Goal: Task Accomplishment & Management: Use online tool/utility

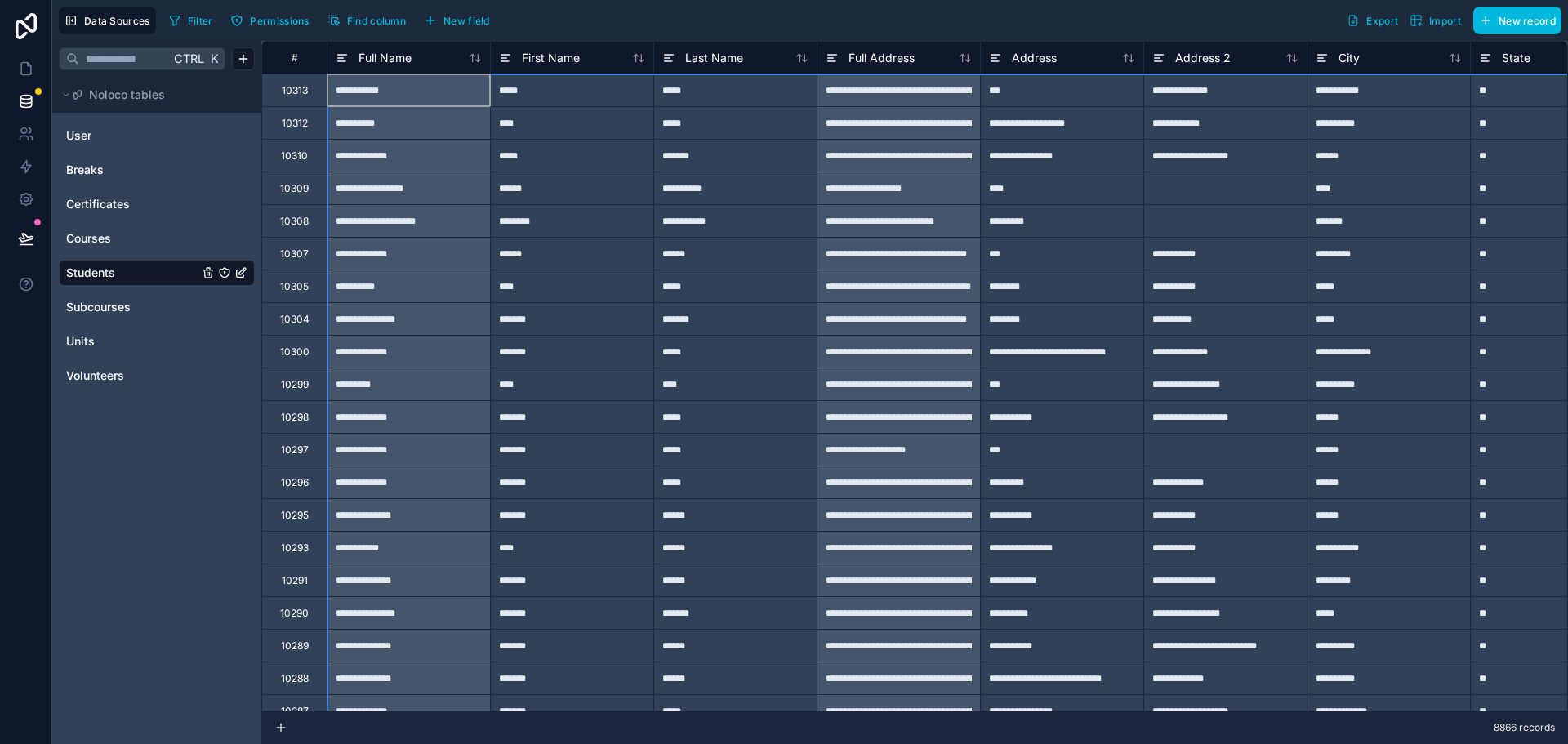
click at [196, 17] on span "Filter" at bounding box center [200, 21] width 25 height 12
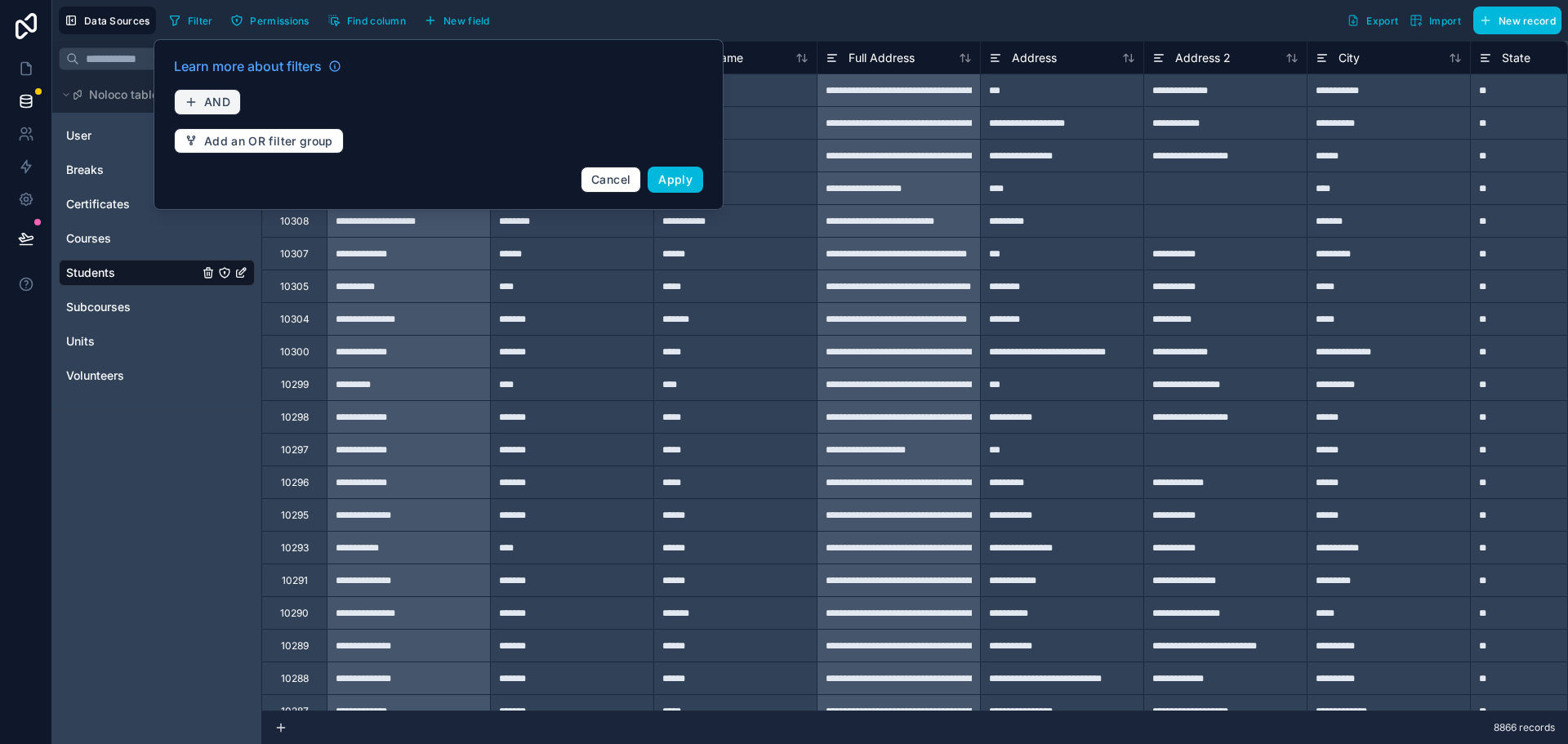
click at [205, 102] on span "AND" at bounding box center [217, 102] width 26 height 15
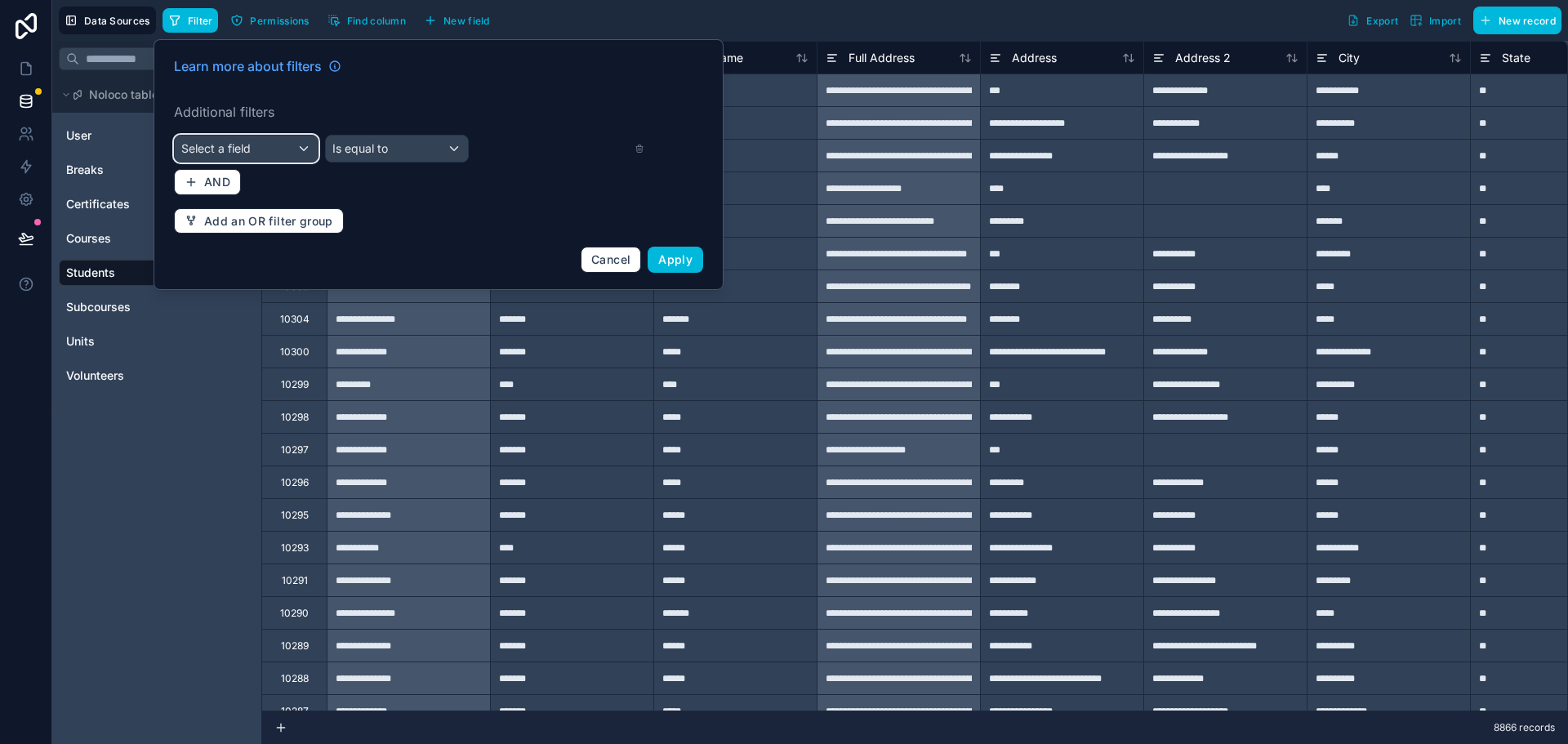
click at [227, 142] on span "Select a field" at bounding box center [216, 148] width 70 height 14
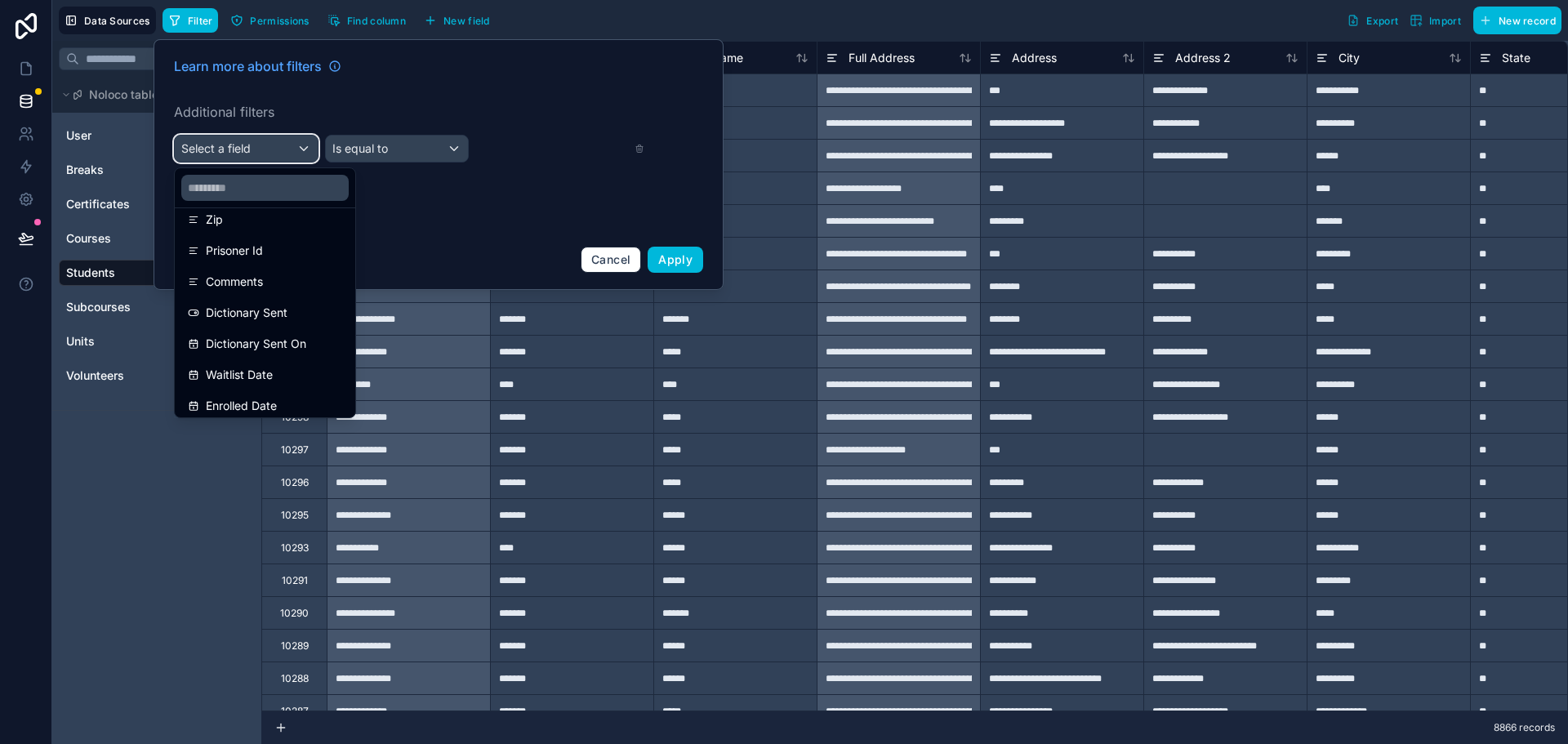
scroll to position [409, 0]
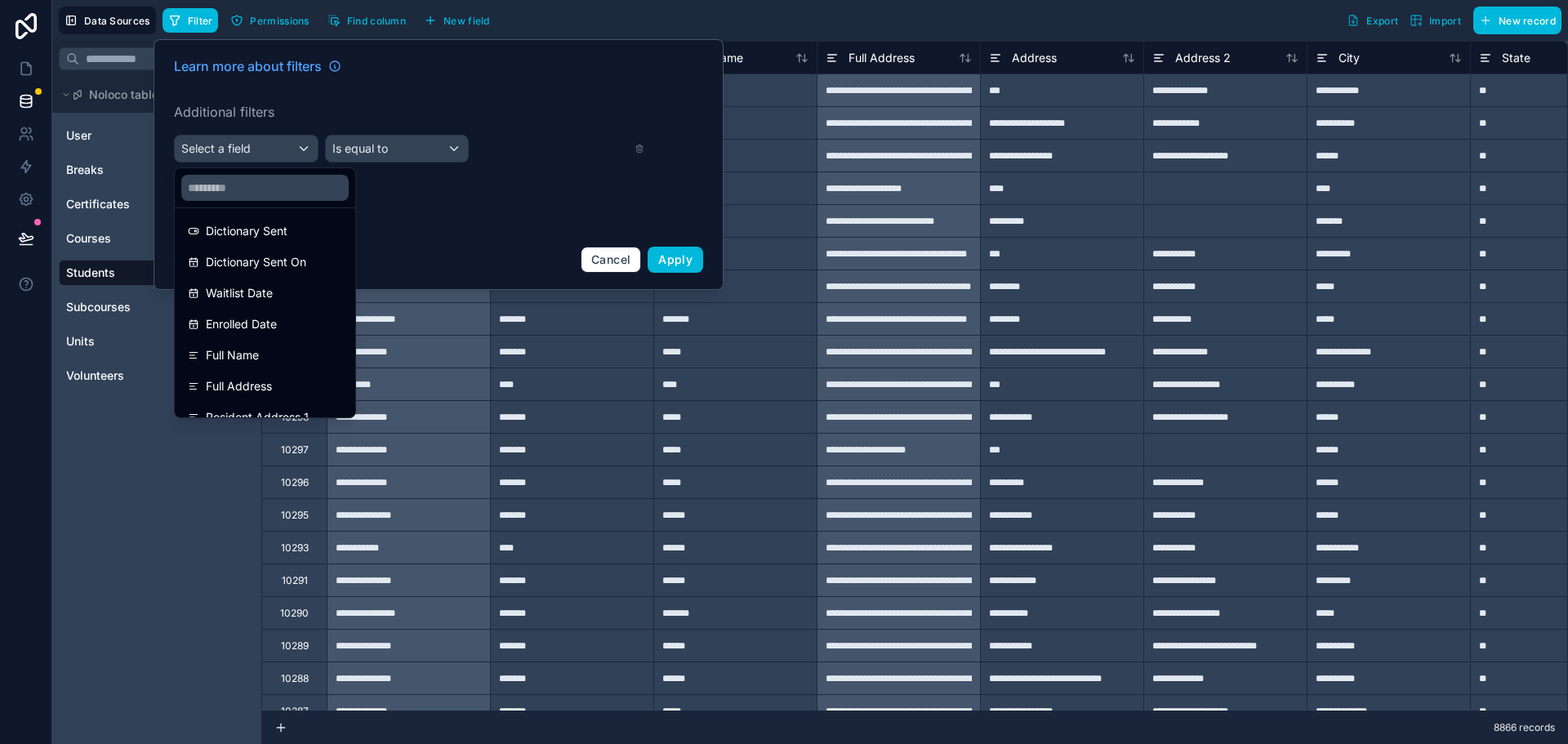
click at [268, 328] on span "Enrolled Date" at bounding box center [241, 324] width 71 height 20
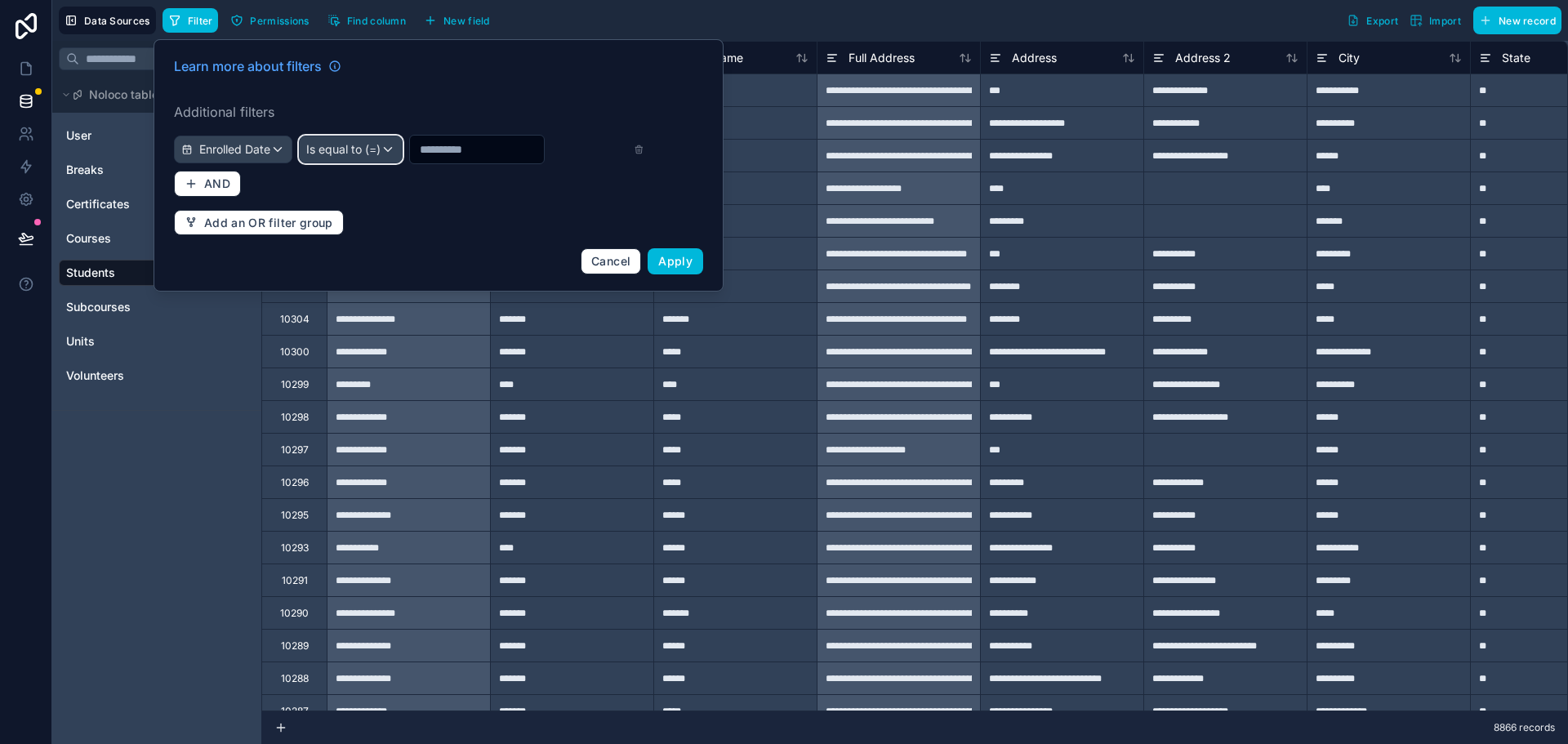
click at [365, 144] on span "Is equal to (=)" at bounding box center [343, 149] width 75 height 16
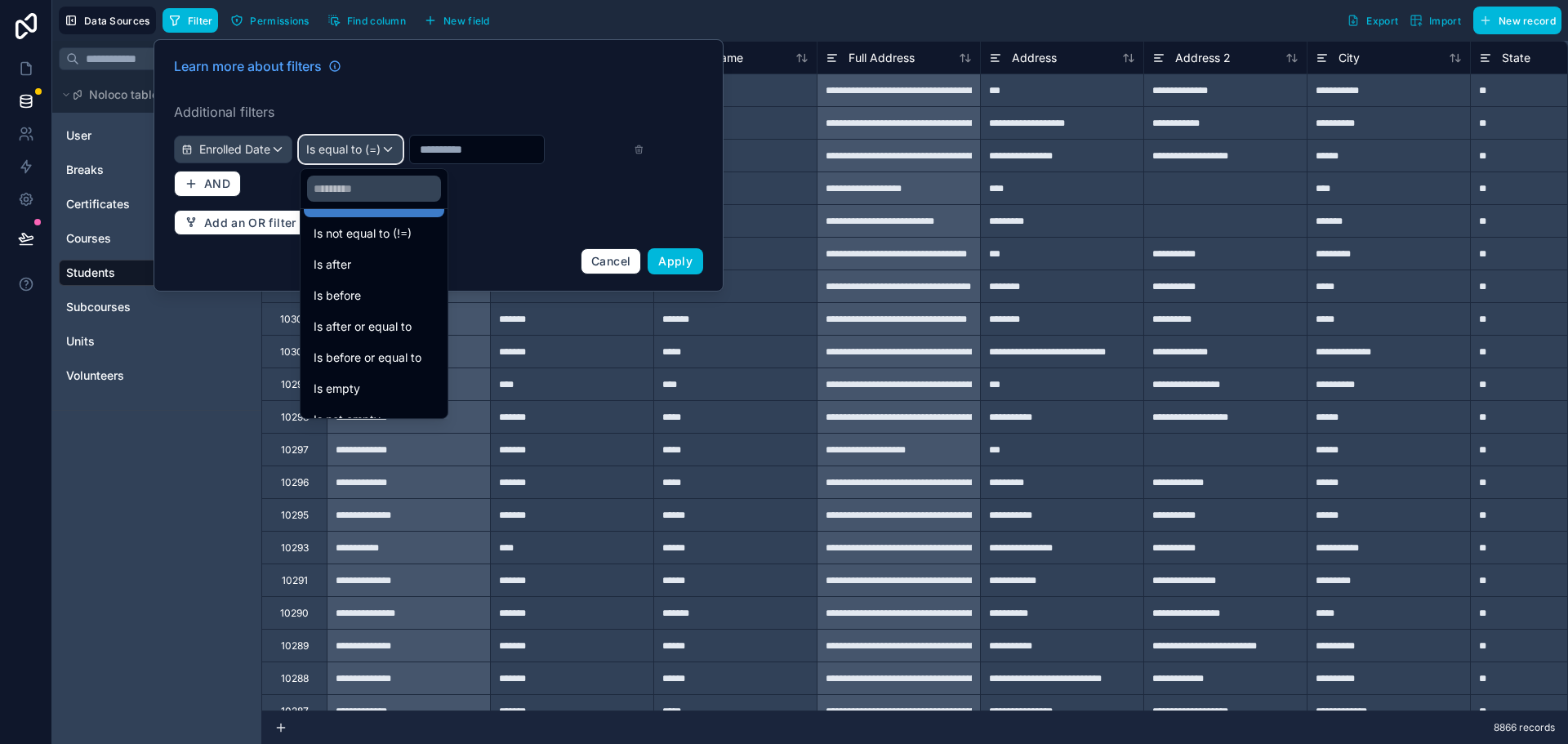
scroll to position [54, 0]
click at [354, 367] on span "Is empty" at bounding box center [336, 369] width 47 height 20
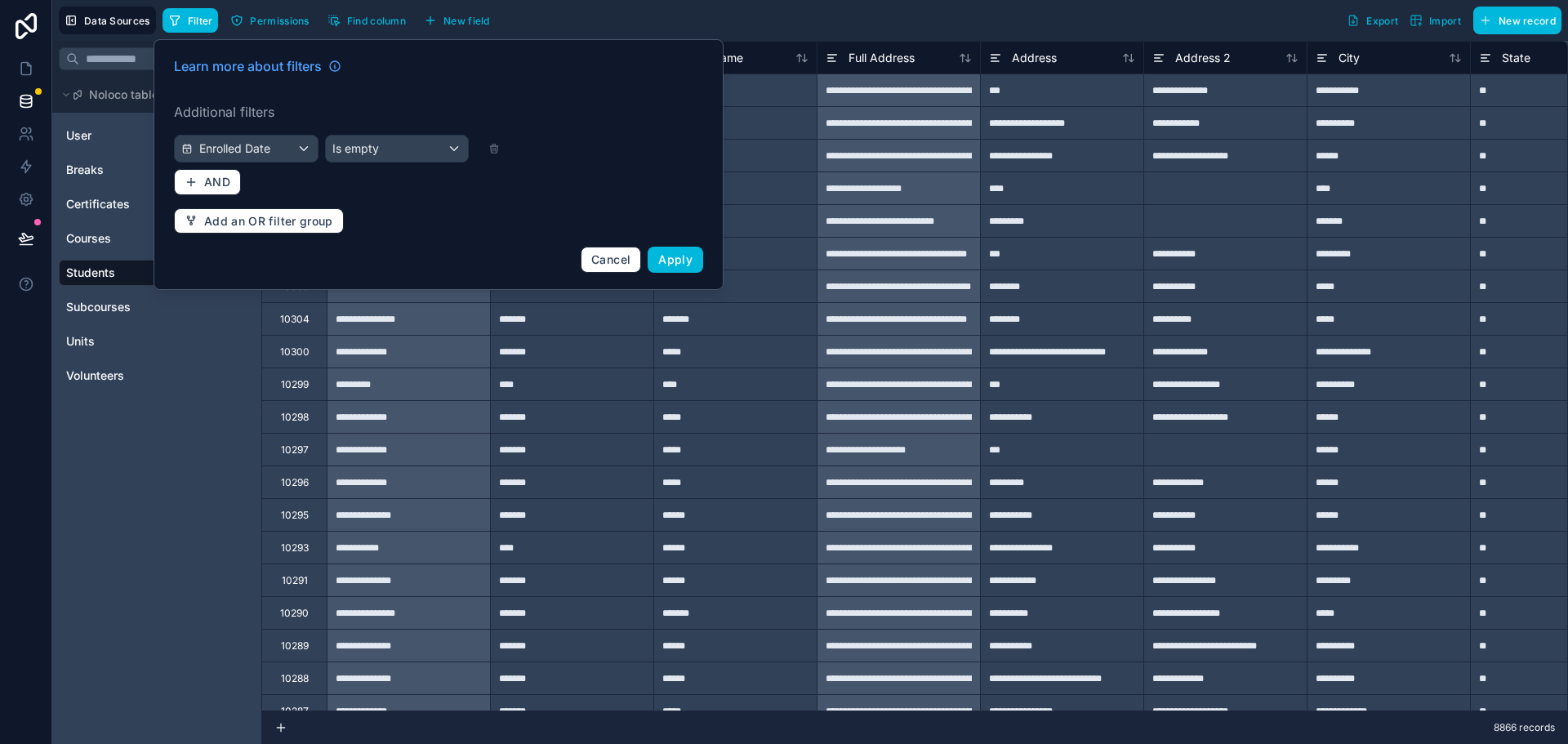
click at [686, 262] on span "Apply" at bounding box center [675, 259] width 34 height 14
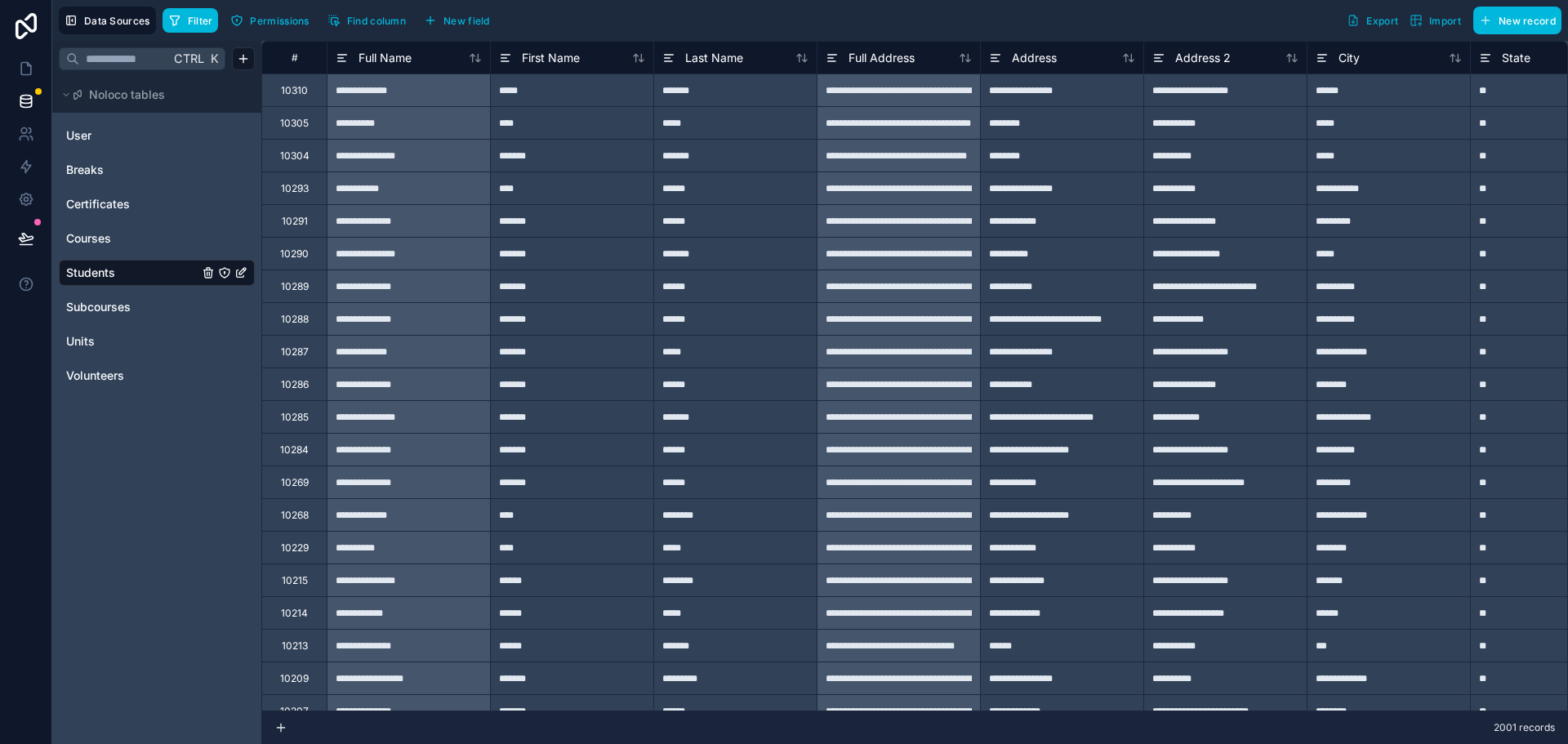
click at [179, 29] on button "Filter" at bounding box center [190, 21] width 57 height 25
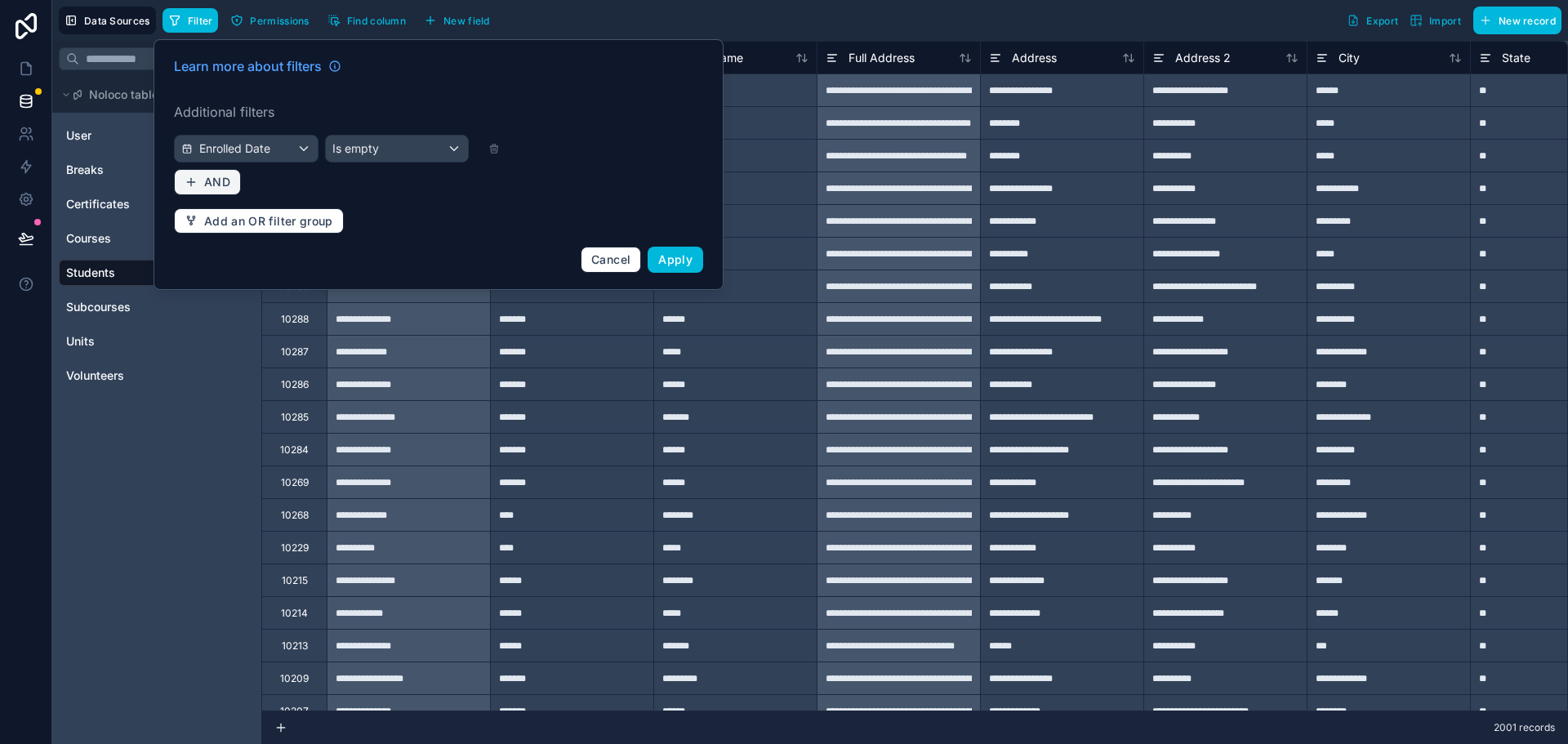
click at [213, 180] on span "AND" at bounding box center [217, 182] width 26 height 15
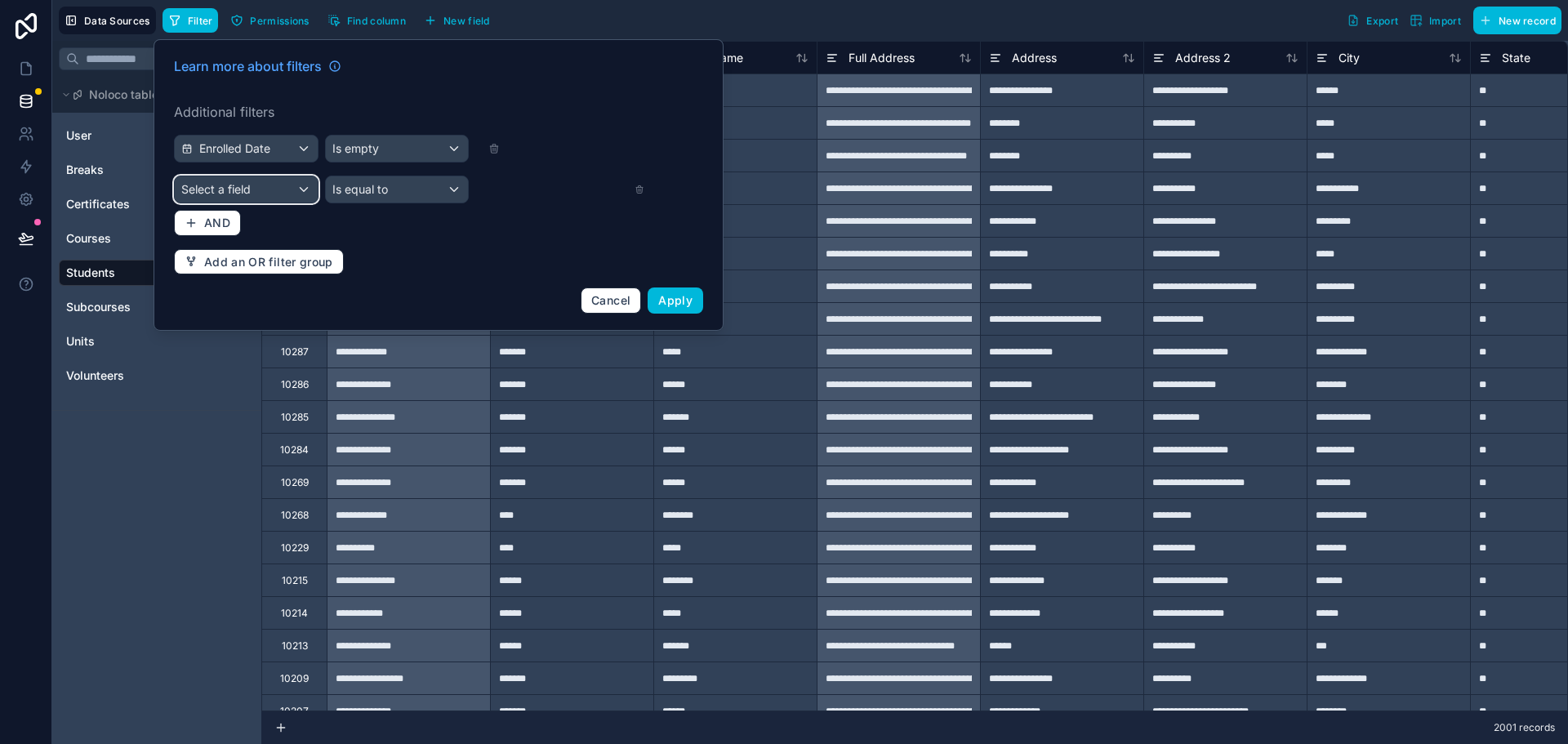
click at [249, 195] on span "Select a field" at bounding box center [216, 189] width 70 height 14
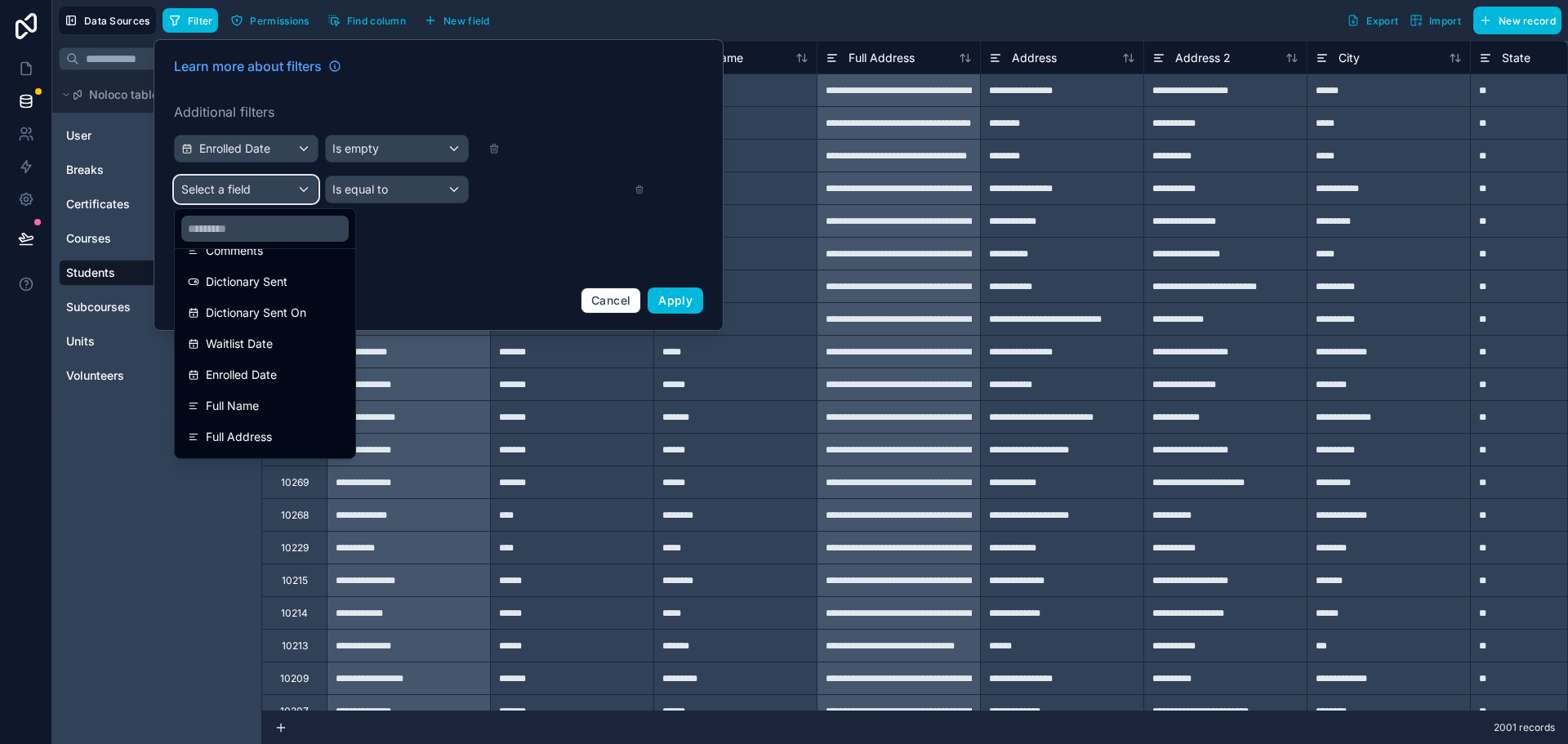
scroll to position [409, 0]
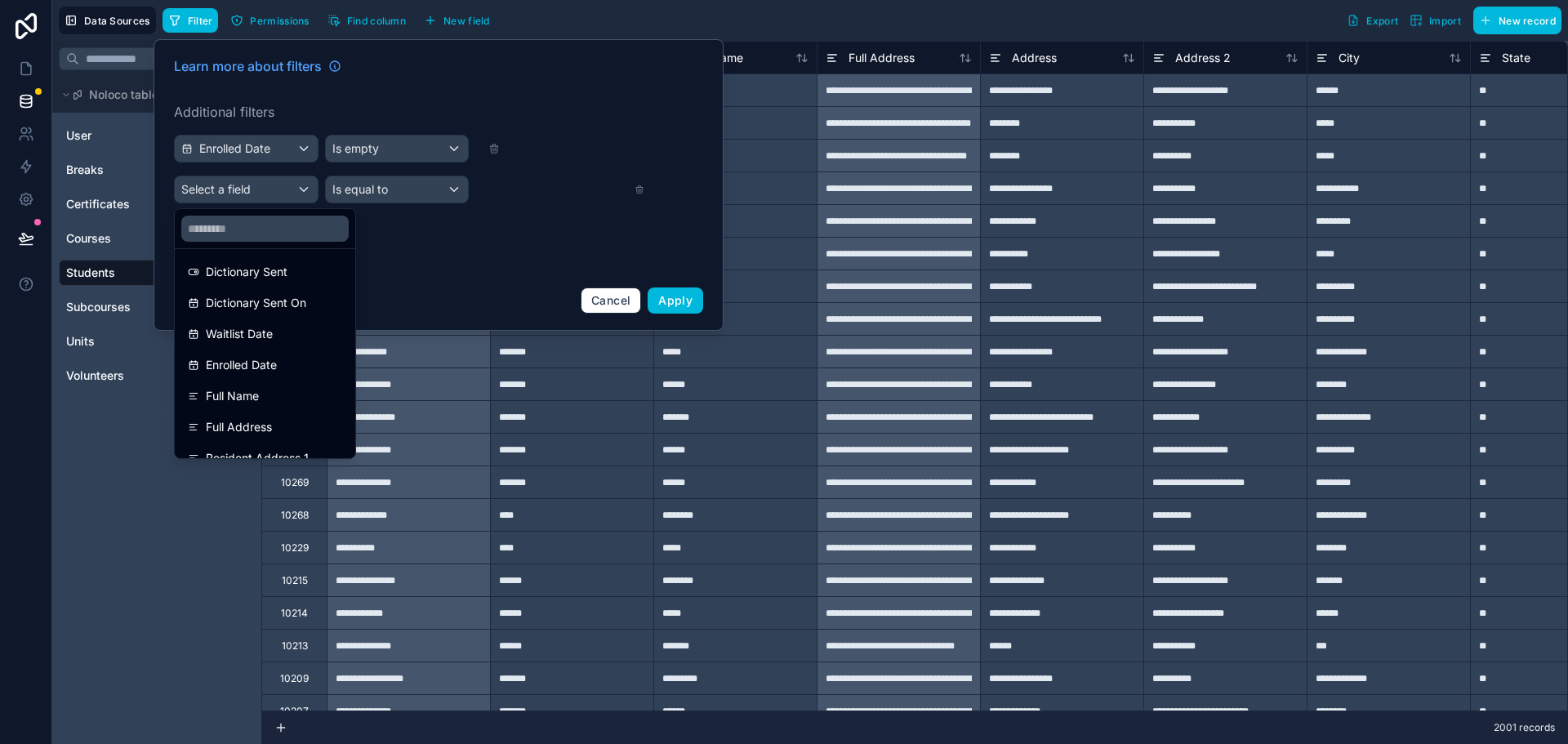
click at [280, 340] on div "Waitlist Date" at bounding box center [265, 334] width 154 height 20
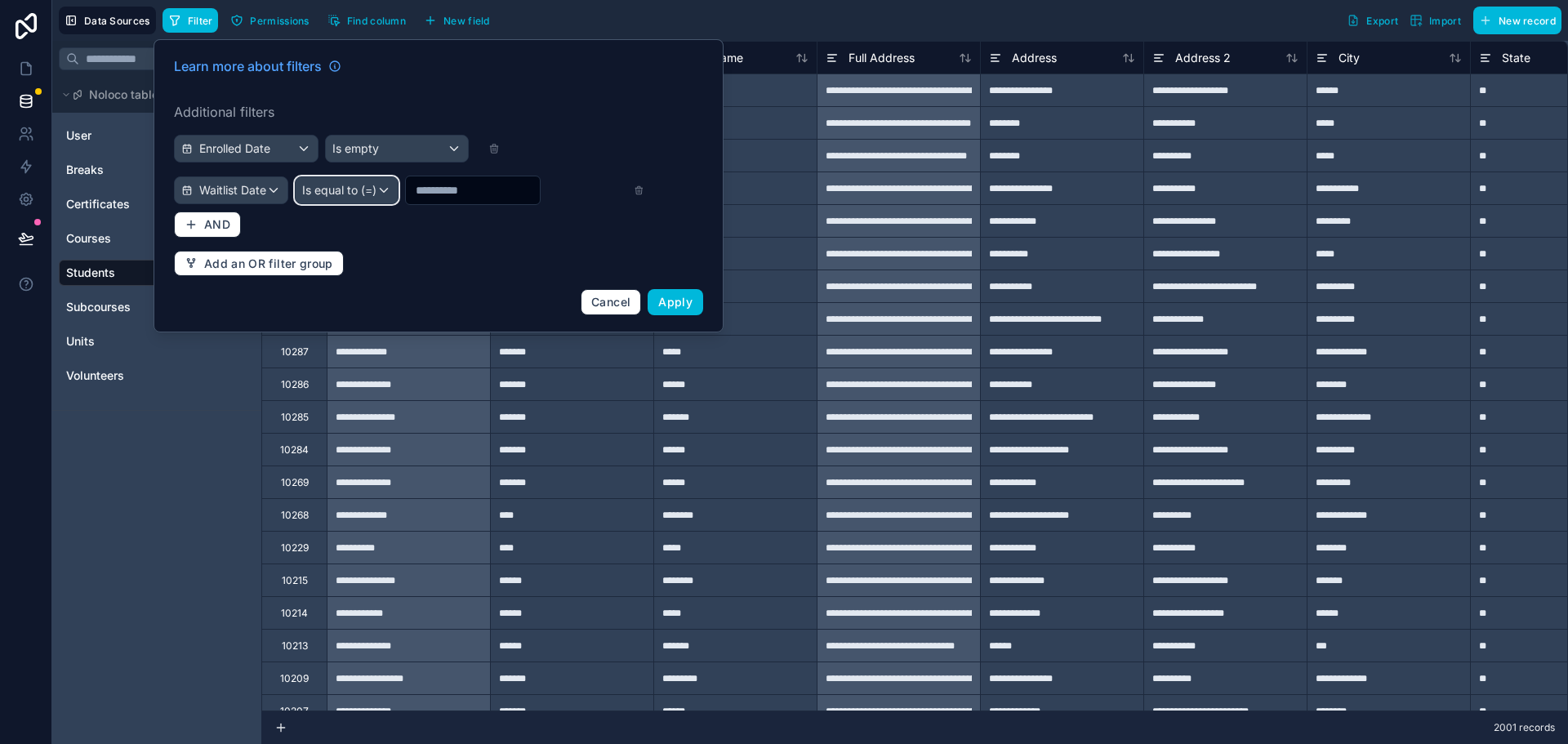
click at [359, 185] on span "Is equal to (=)" at bounding box center [339, 190] width 75 height 16
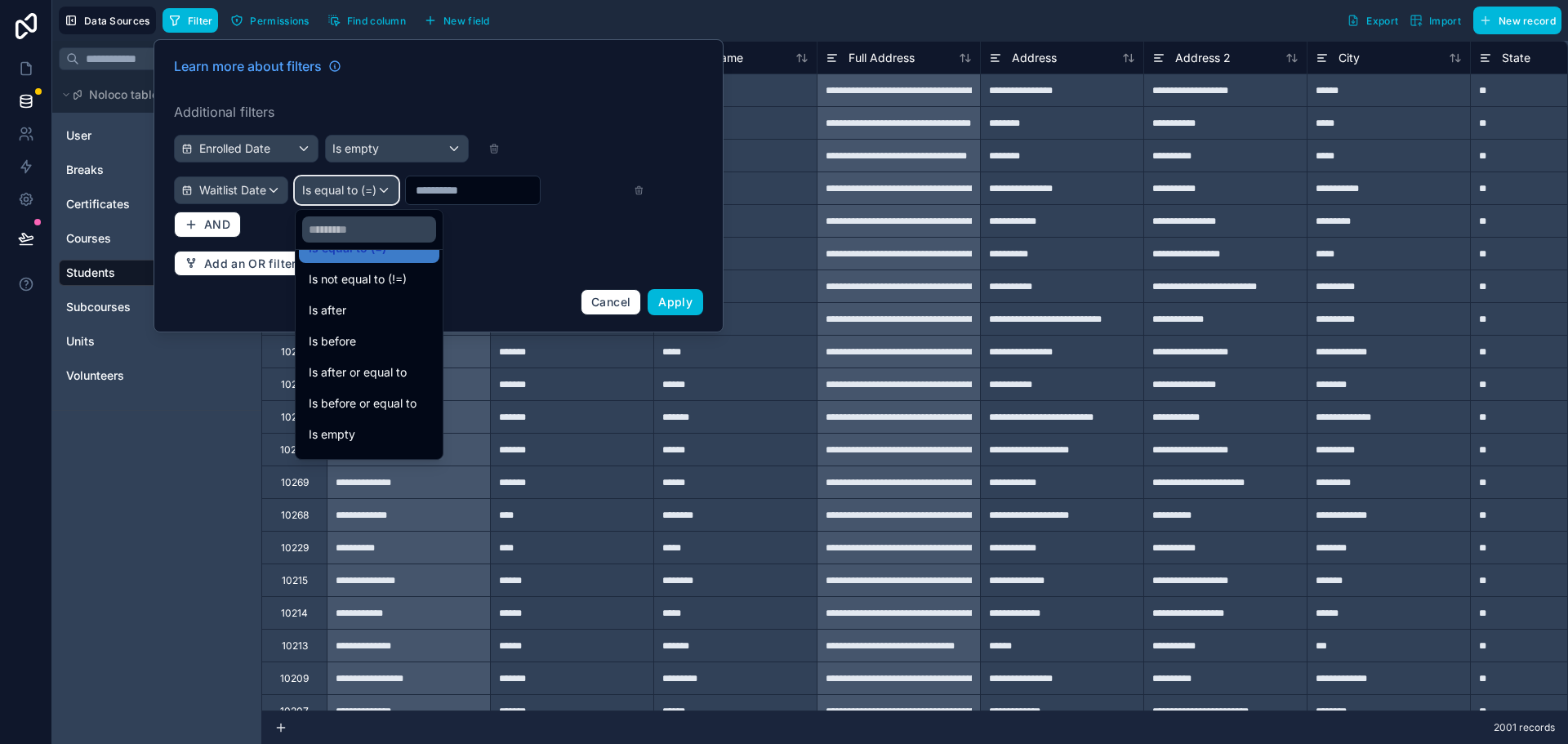
scroll to position [54, 0]
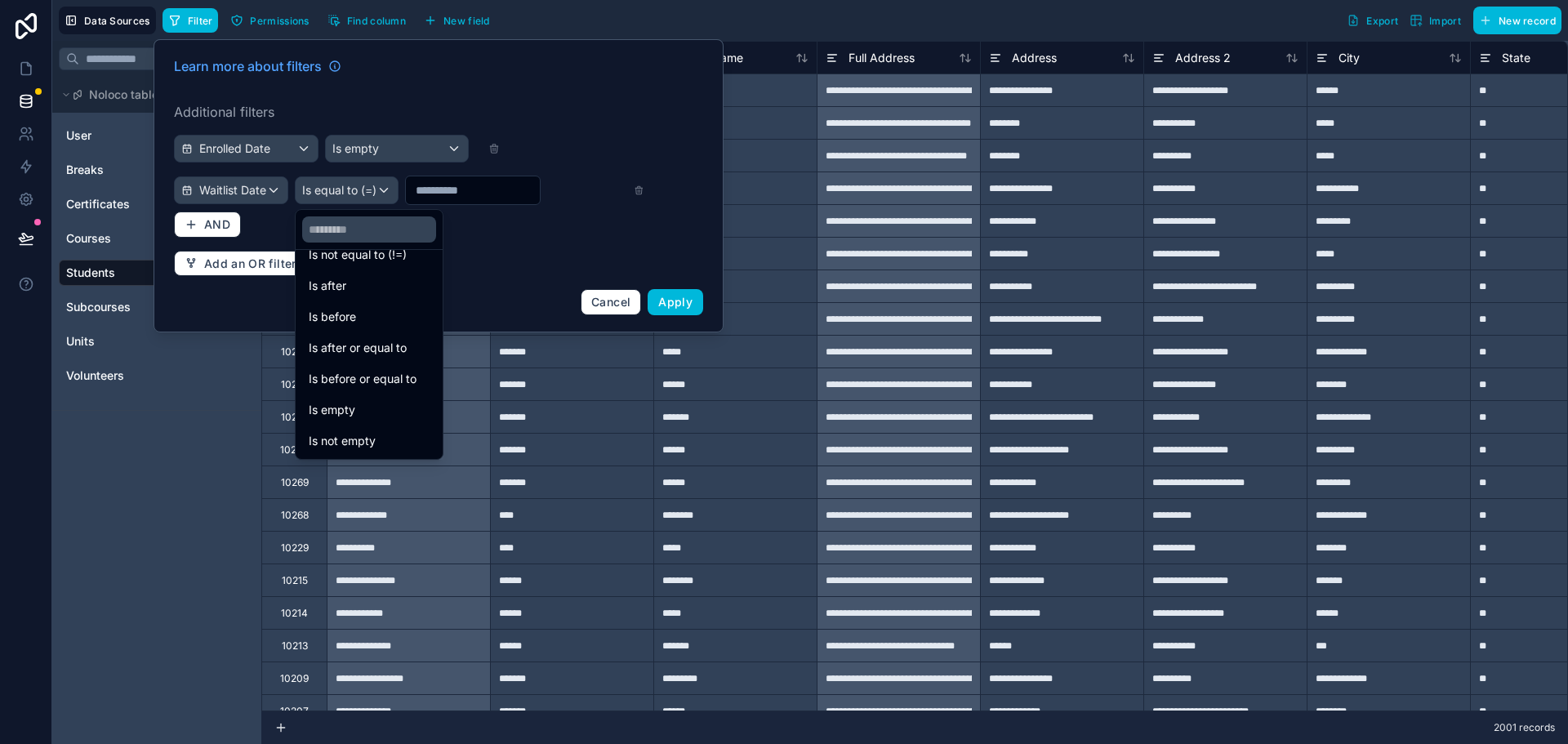
click at [351, 311] on span "Is before" at bounding box center [332, 317] width 48 height 20
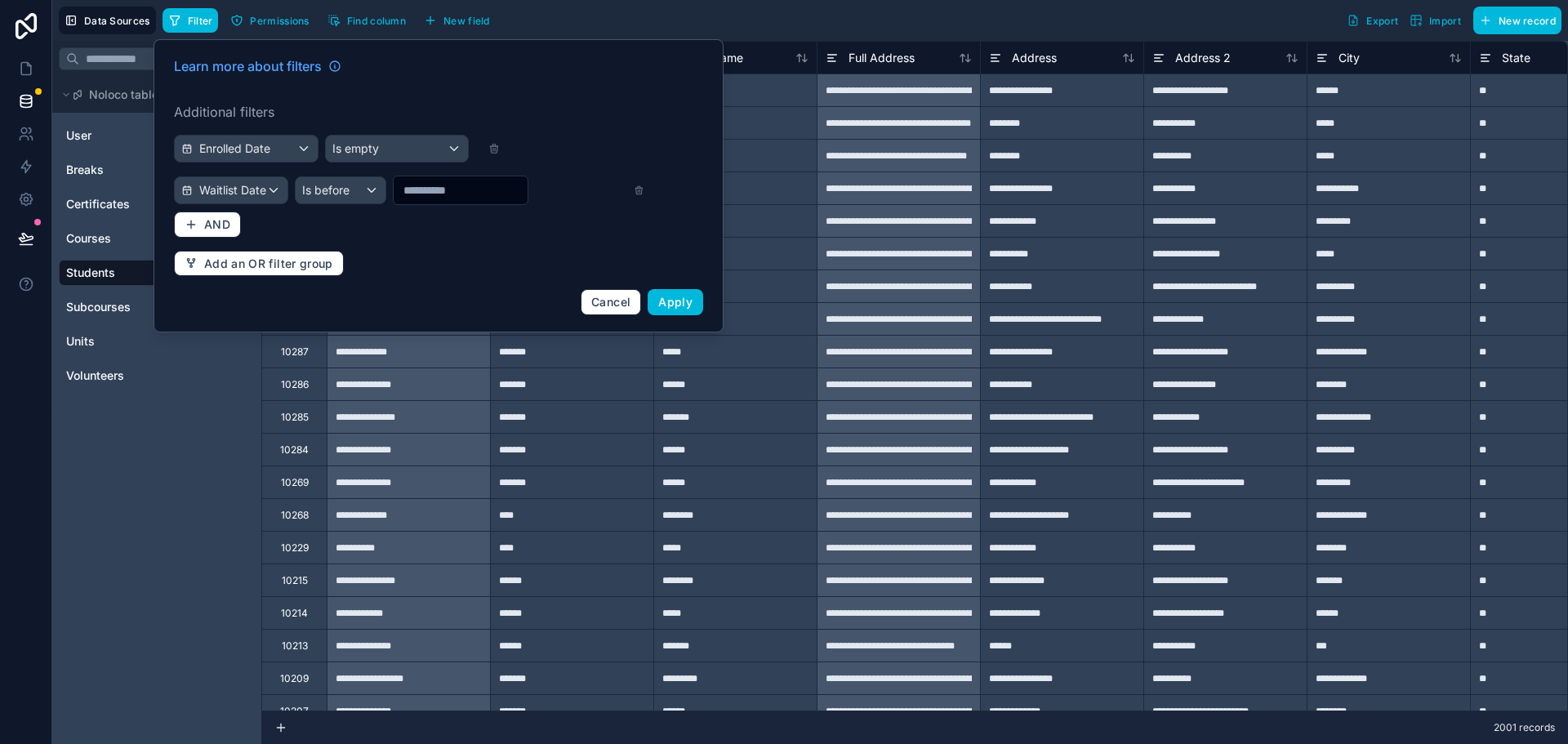
click at [449, 182] on input "text" at bounding box center [460, 190] width 134 height 23
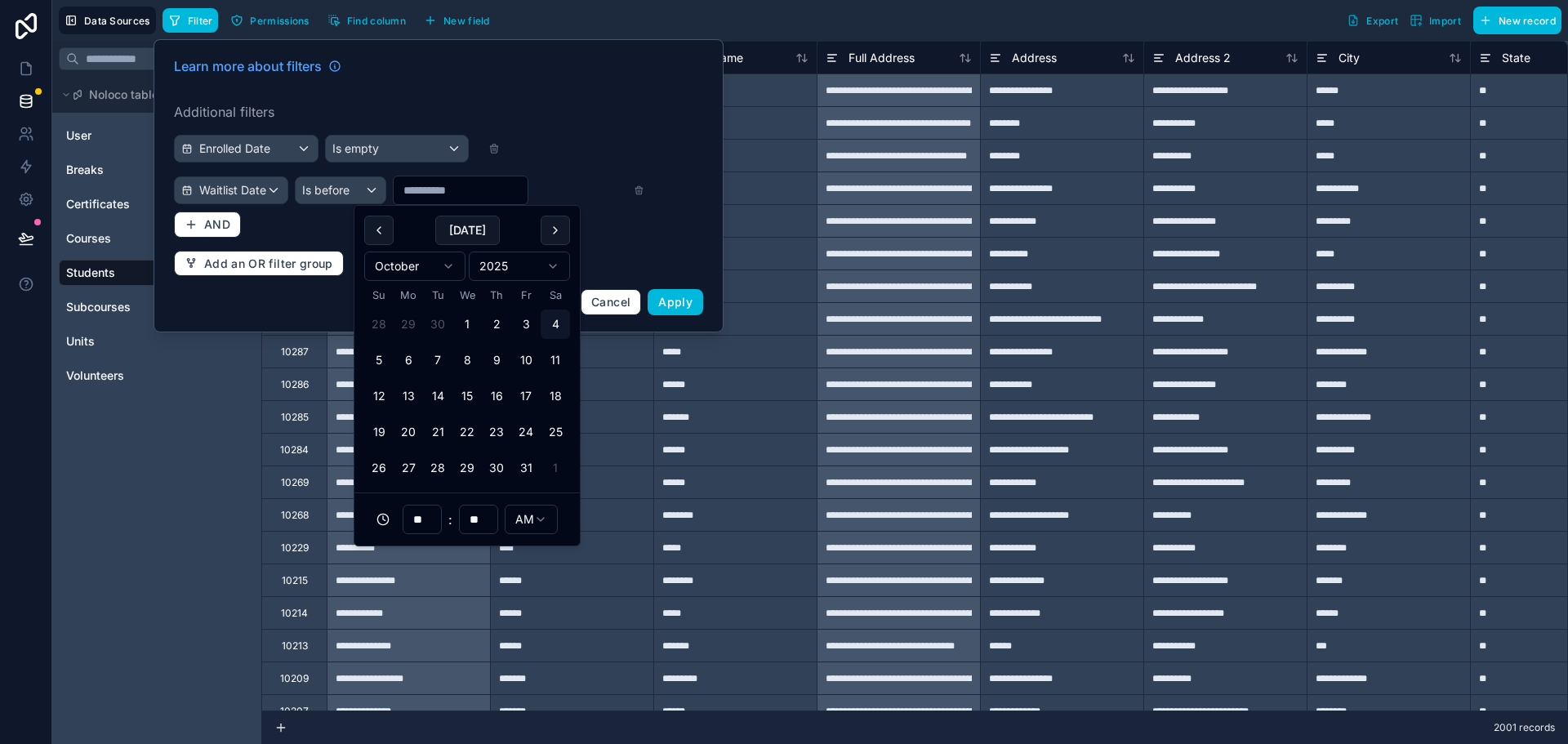
click at [374, 227] on button at bounding box center [379, 231] width 30 height 30
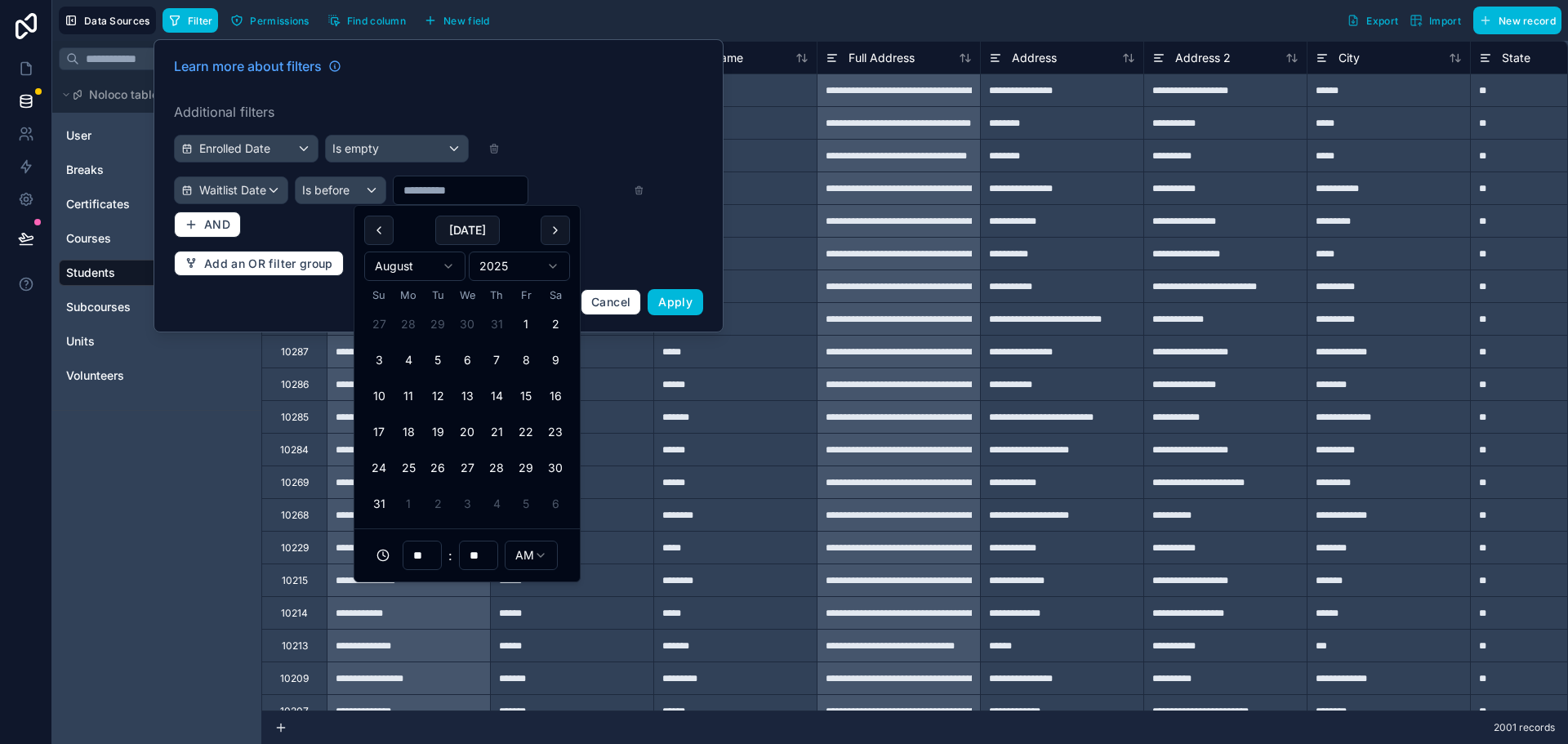
click at [374, 227] on button at bounding box center [379, 231] width 30 height 30
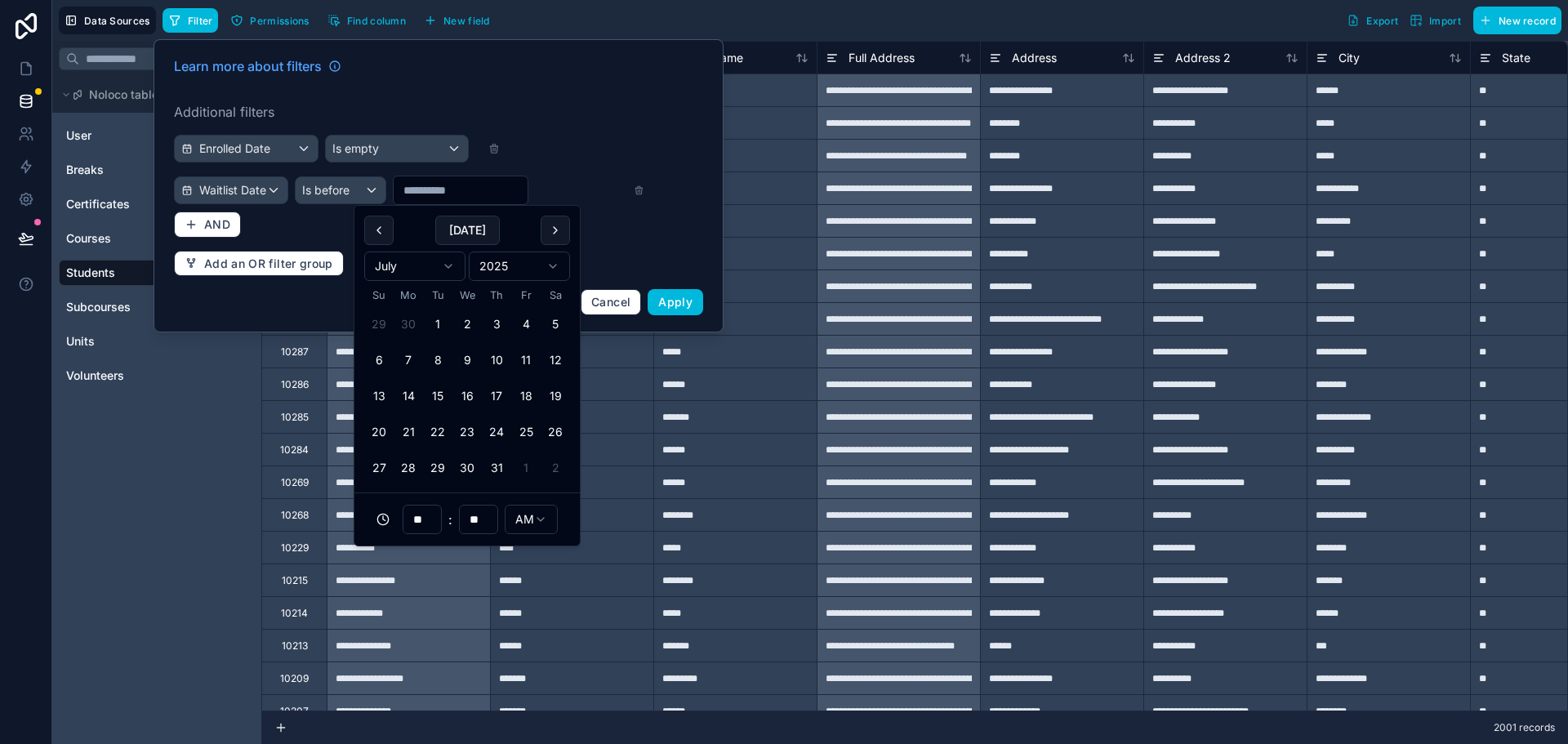
click at [374, 227] on button at bounding box center [379, 231] width 30 height 30
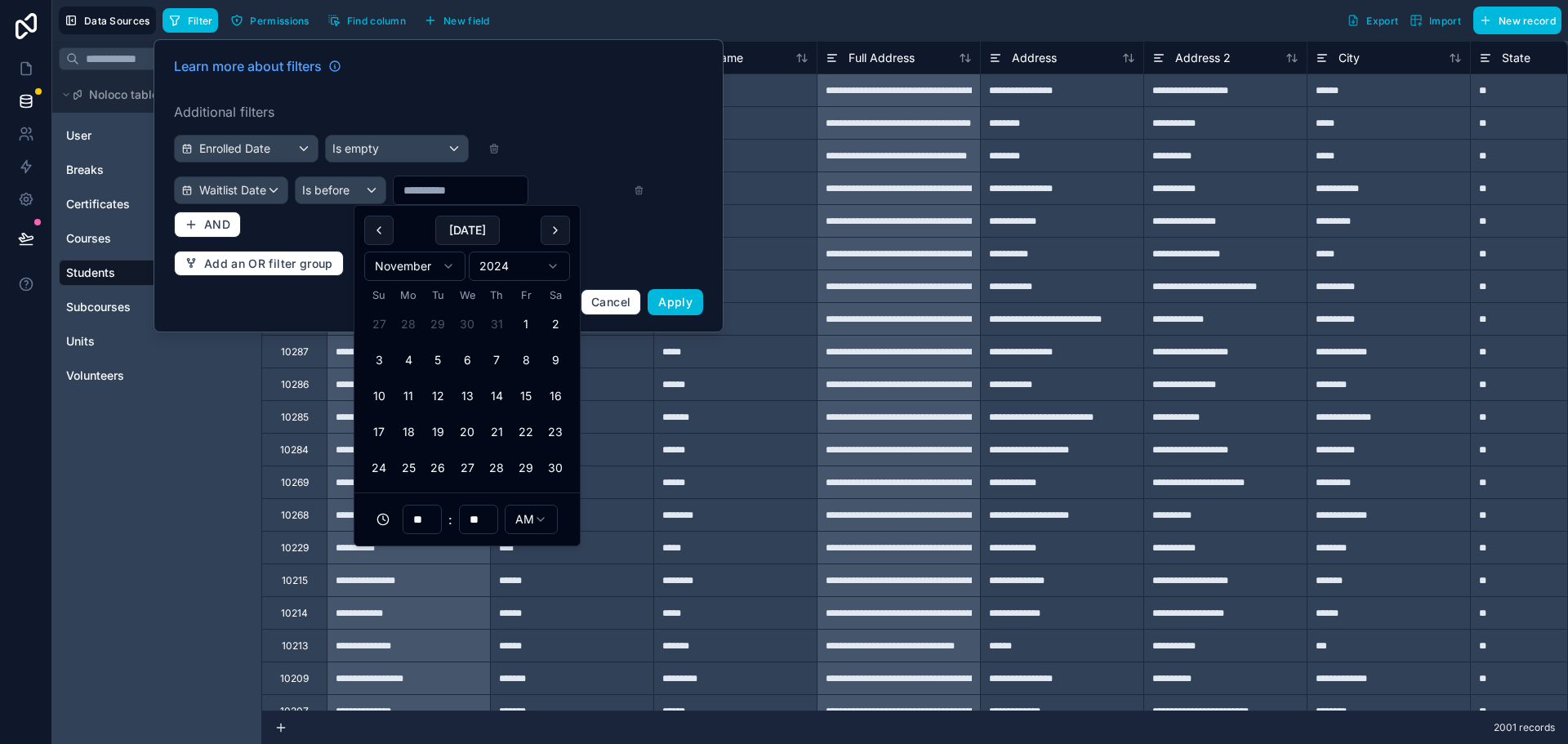
click at [374, 227] on button at bounding box center [379, 231] width 30 height 30
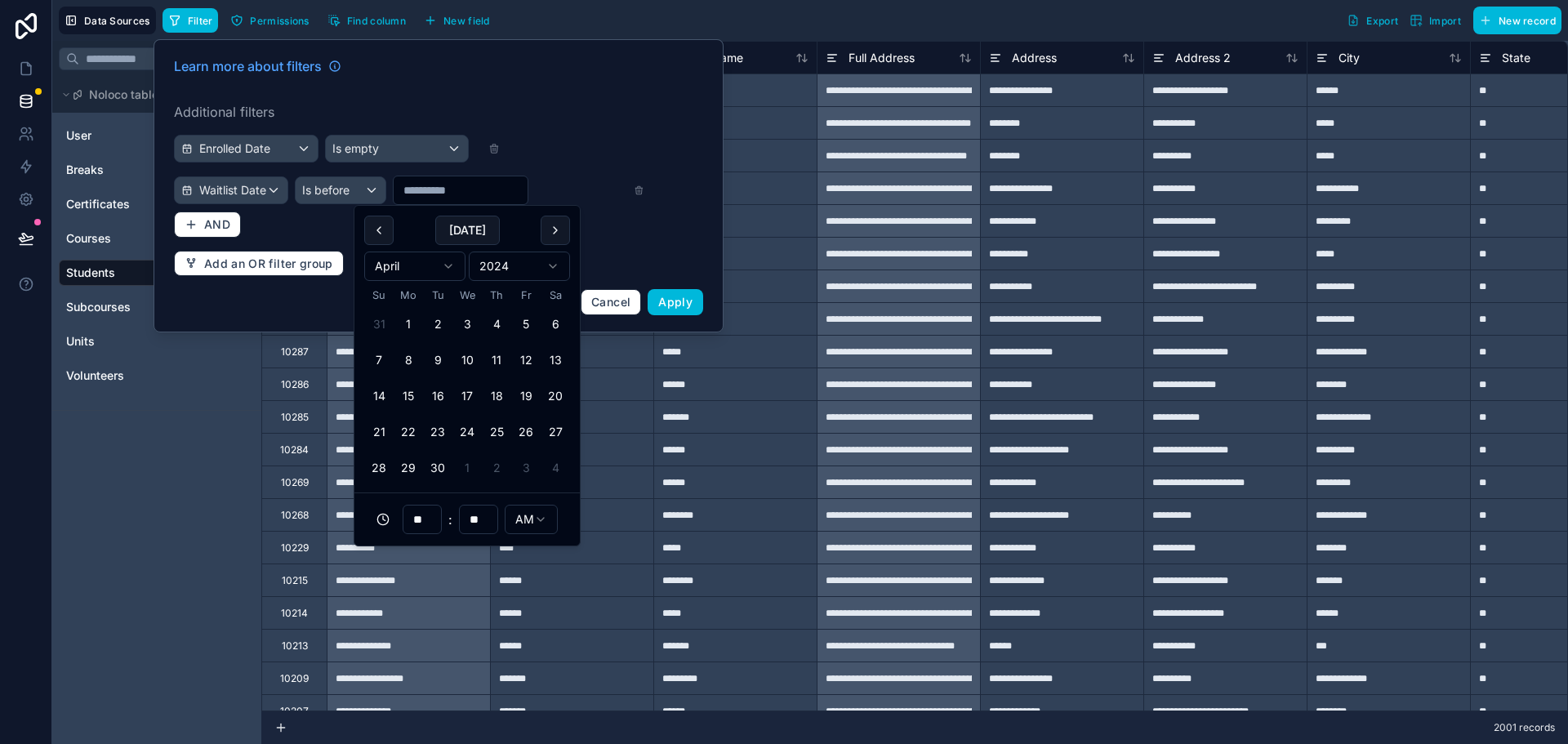
click at [374, 227] on button at bounding box center [379, 231] width 30 height 30
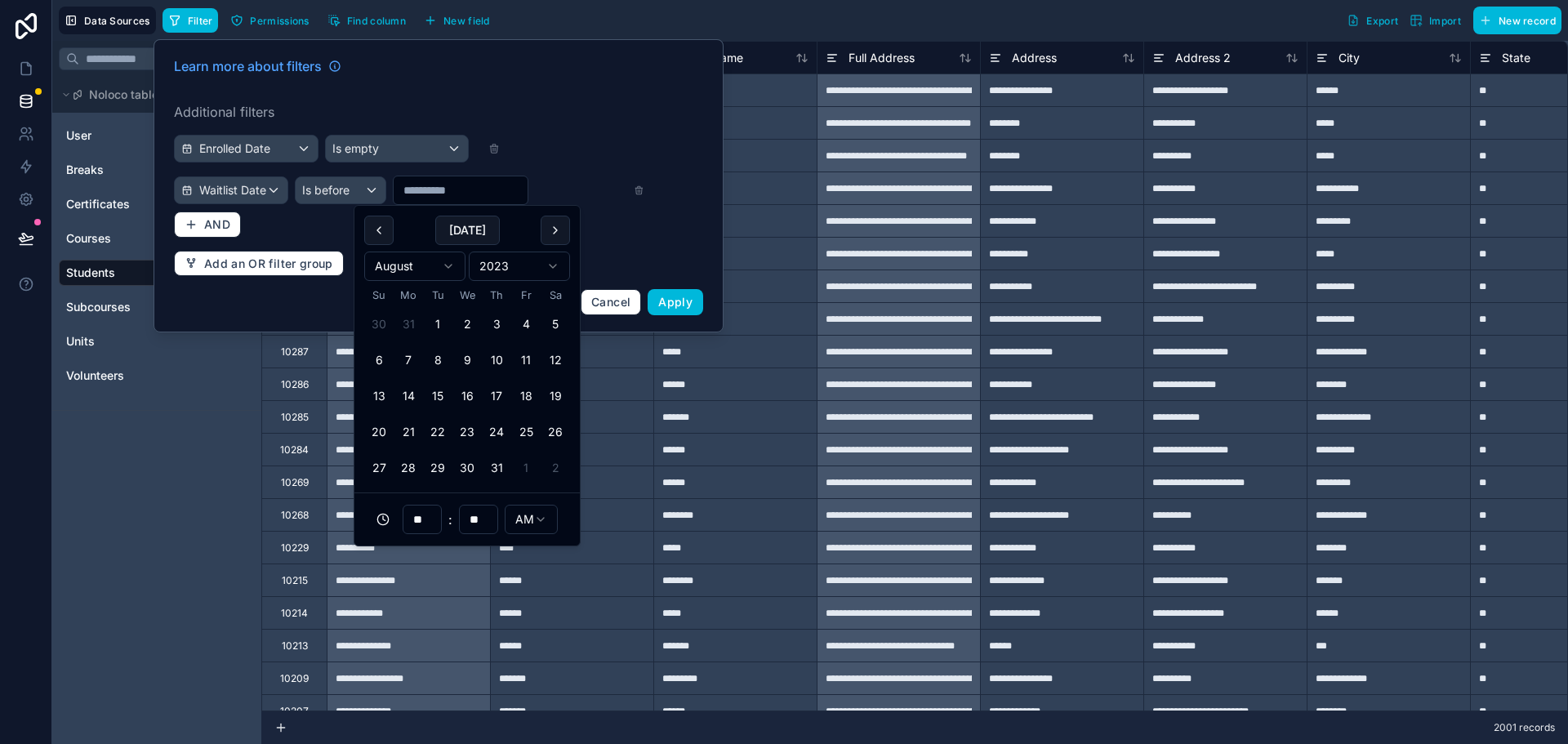
click at [374, 227] on button at bounding box center [379, 231] width 30 height 30
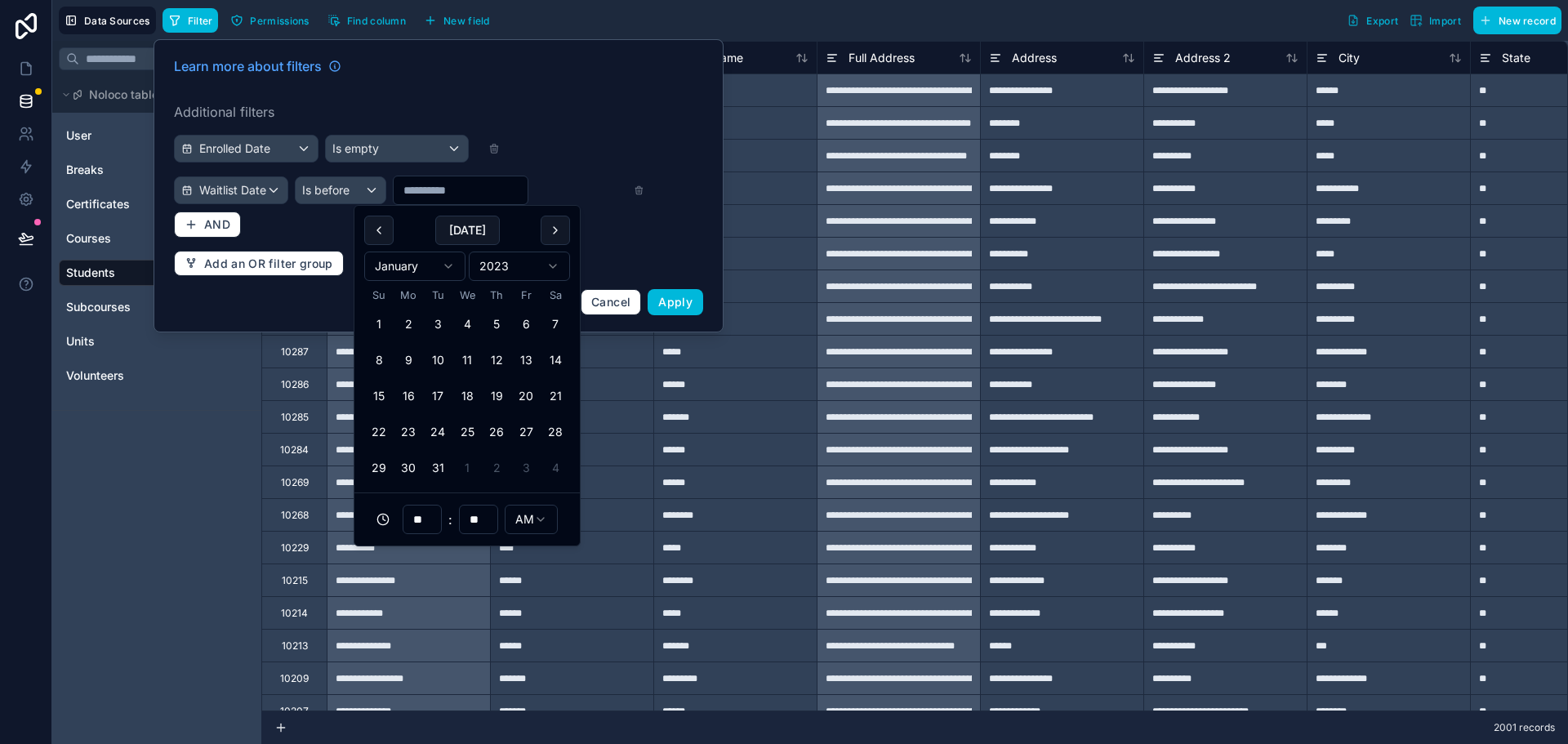
click at [374, 227] on button at bounding box center [379, 231] width 30 height 30
click at [553, 225] on button at bounding box center [555, 231] width 30 height 30
click at [379, 320] on button "1" at bounding box center [379, 324] width 30 height 30
type input "**********"
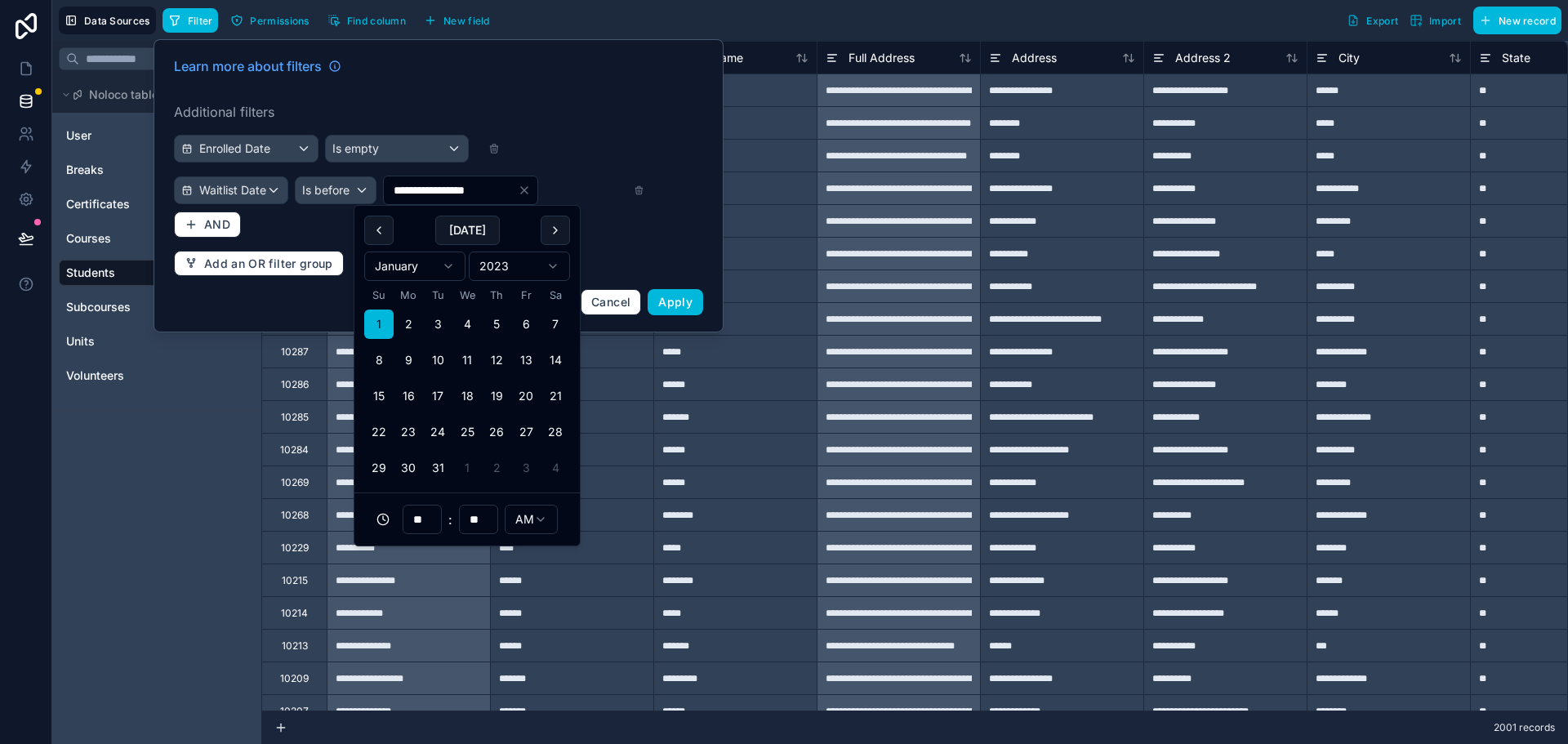
click at [657, 240] on div "**********" at bounding box center [438, 185] width 549 height 278
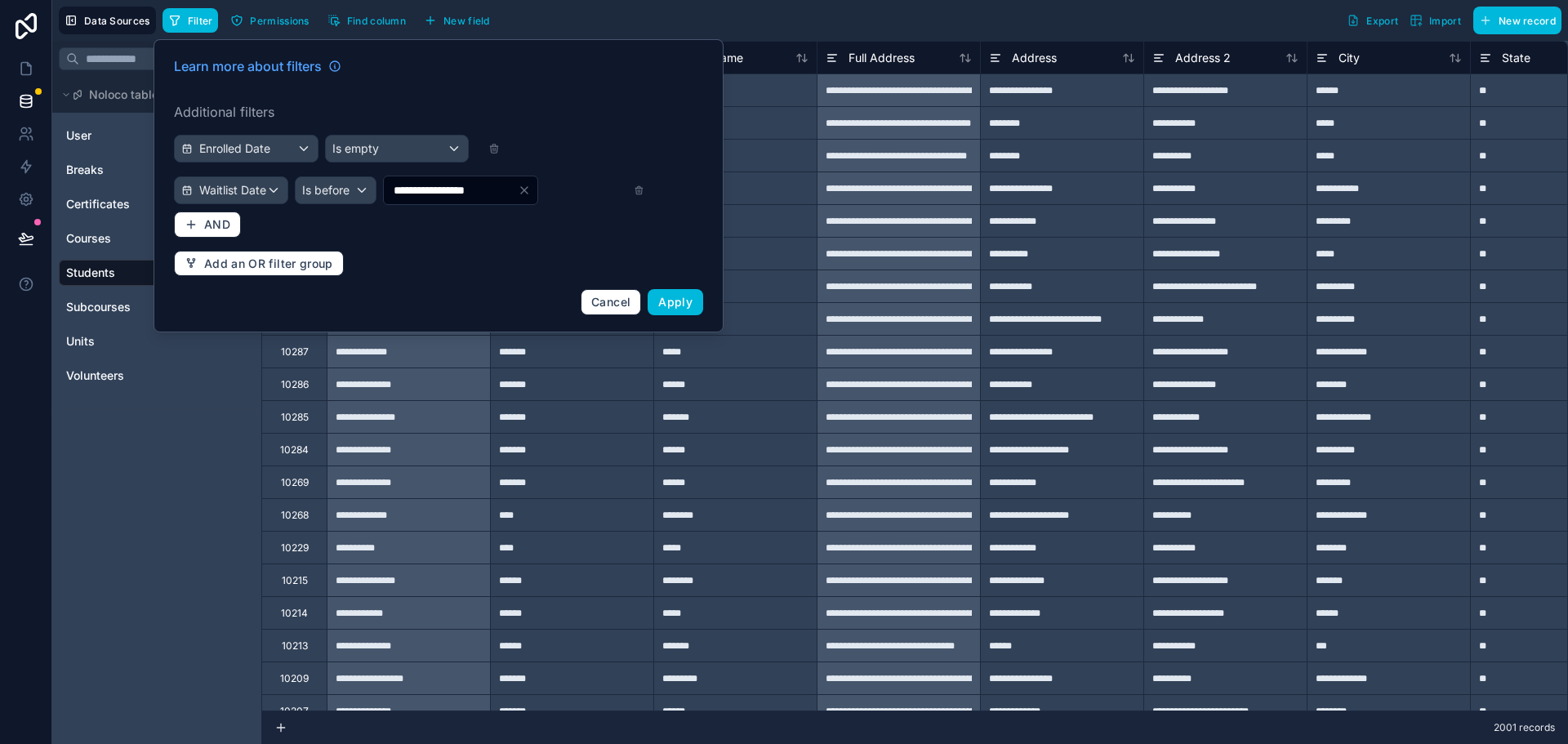
click at [697, 308] on button "Apply" at bounding box center [675, 302] width 56 height 26
